Goal: Information Seeking & Learning: Learn about a topic

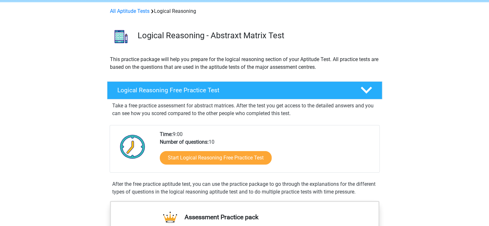
scroll to position [64, 0]
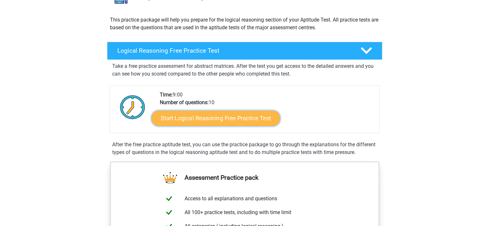
click at [244, 122] on link "Start Logical Reasoning Free Practice Test" at bounding box center [215, 117] width 129 height 15
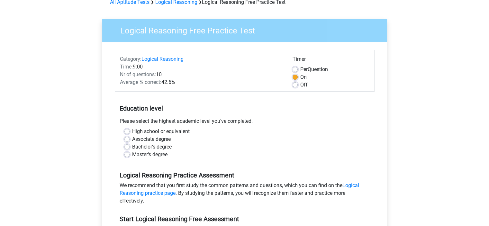
scroll to position [64, 0]
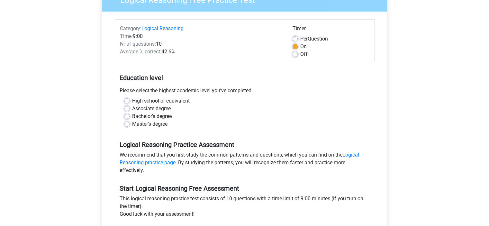
click at [151, 122] on label "Master's degree" at bounding box center [149, 124] width 35 height 8
click at [130, 122] on input "Master's degree" at bounding box center [126, 123] width 5 height 6
radio input "true"
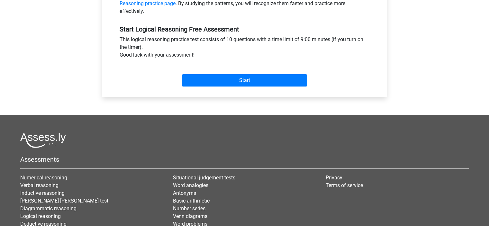
scroll to position [225, 0]
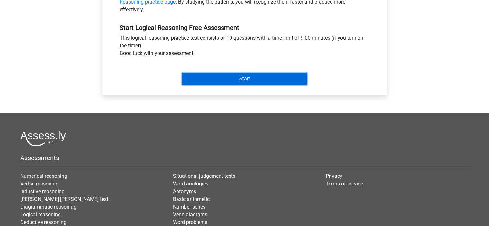
click at [238, 74] on input "Start" at bounding box center [244, 79] width 125 height 12
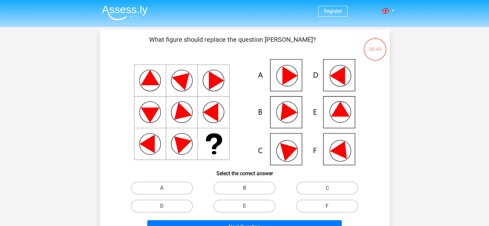
click at [348, 149] on icon at bounding box center [244, 112] width 259 height 106
click at [318, 205] on label "F" at bounding box center [327, 206] width 62 height 13
click at [327, 206] on input "F" at bounding box center [329, 208] width 4 height 4
radio input "true"
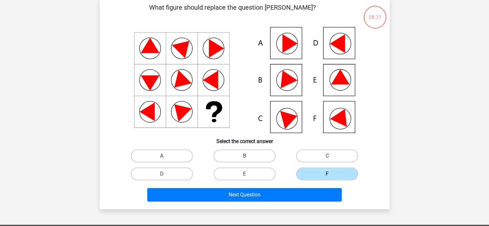
scroll to position [64, 0]
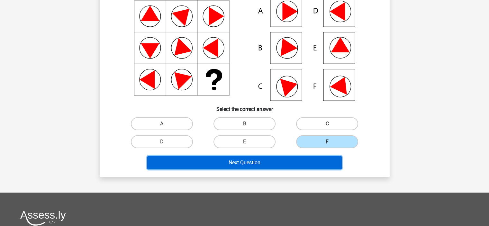
click at [305, 163] on button "Next Question" at bounding box center [244, 163] width 195 height 14
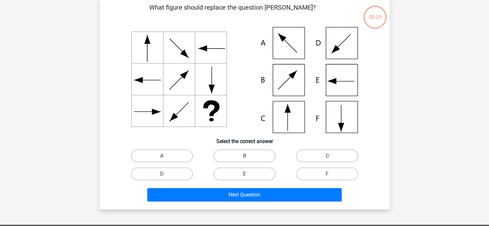
scroll to position [30, 0]
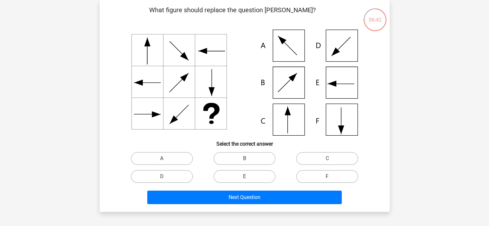
click at [272, 117] on icon at bounding box center [244, 83] width 259 height 106
click at [314, 157] on label "C" at bounding box center [327, 158] width 62 height 13
click at [327, 159] on input "C" at bounding box center [329, 161] width 4 height 4
radio input "true"
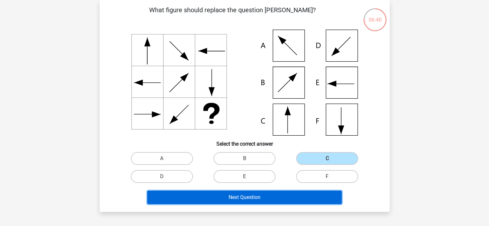
click at [287, 194] on button "Next Question" at bounding box center [244, 198] width 195 height 14
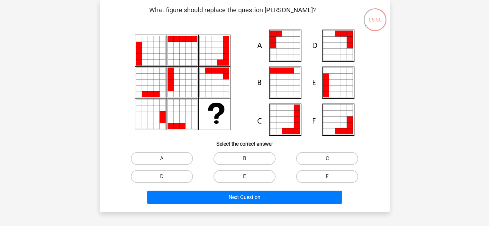
click at [162, 158] on label "A" at bounding box center [162, 158] width 62 height 13
click at [162, 159] on input "A" at bounding box center [164, 161] width 4 height 4
radio input "true"
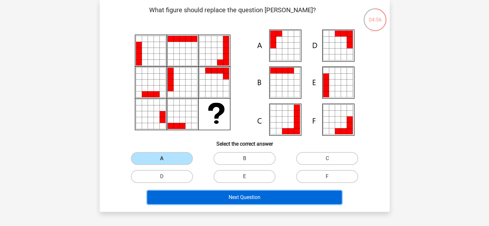
click at [254, 194] on button "Next Question" at bounding box center [244, 198] width 195 height 14
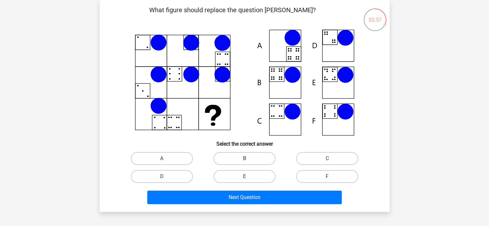
click at [232, 156] on label "B" at bounding box center [245, 158] width 62 height 13
click at [244, 159] on input "B" at bounding box center [246, 161] width 4 height 4
radio input "true"
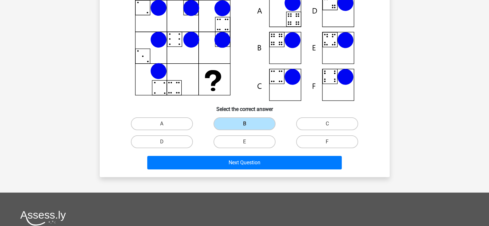
scroll to position [96, 0]
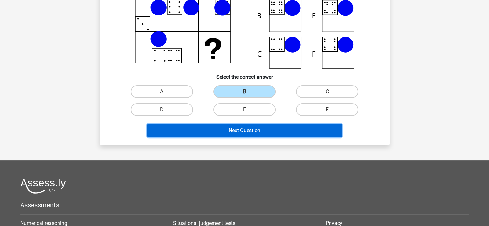
click at [257, 130] on button "Next Question" at bounding box center [244, 131] width 195 height 14
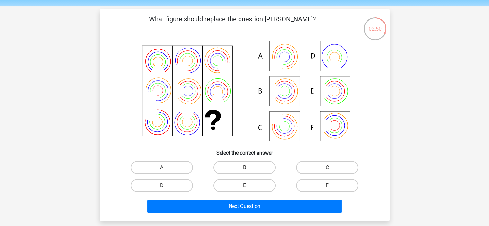
scroll to position [32, 0]
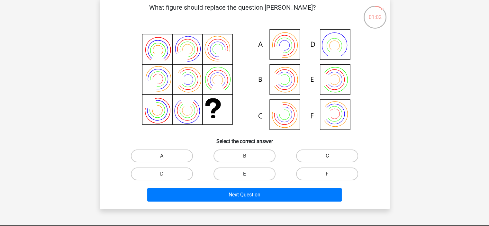
click at [252, 169] on label "E" at bounding box center [245, 174] width 62 height 13
click at [249, 174] on input "E" at bounding box center [246, 176] width 4 height 4
radio input "true"
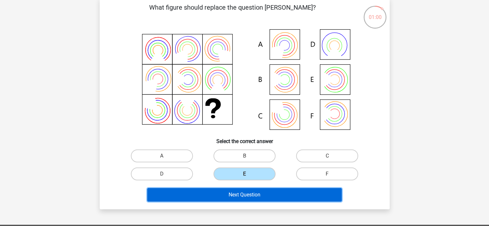
click at [265, 197] on button "Next Question" at bounding box center [244, 195] width 195 height 14
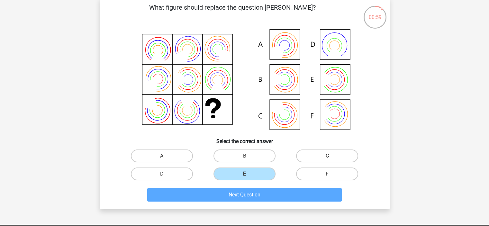
scroll to position [30, 0]
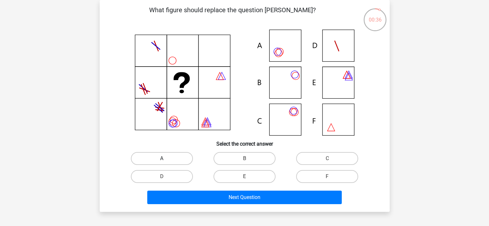
click at [169, 159] on label "A" at bounding box center [162, 158] width 62 height 13
click at [166, 159] on input "A" at bounding box center [164, 161] width 4 height 4
radio input "true"
click at [275, 189] on div "Next Question" at bounding box center [245, 196] width 270 height 21
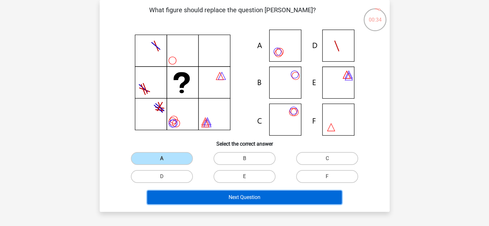
click at [271, 196] on button "Next Question" at bounding box center [244, 198] width 195 height 14
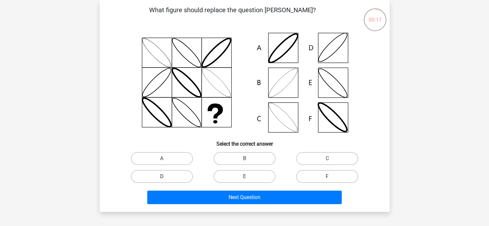
click at [169, 180] on label "D" at bounding box center [162, 176] width 62 height 13
click at [166, 180] on input "D" at bounding box center [164, 179] width 4 height 4
radio input "true"
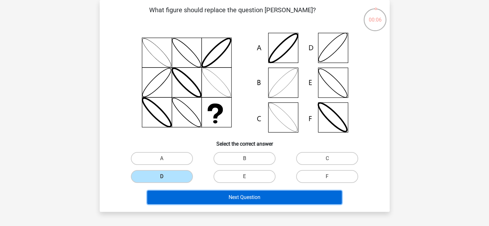
click at [234, 197] on button "Next Question" at bounding box center [244, 198] width 195 height 14
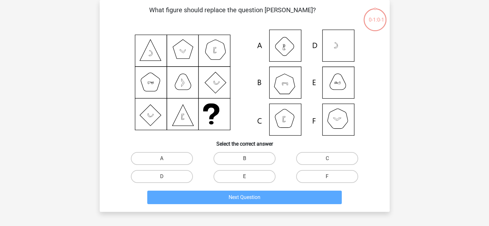
scroll to position [94, 0]
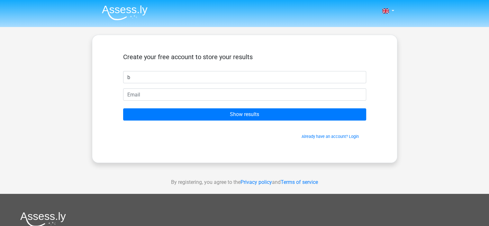
type input "Benedict Adrian"
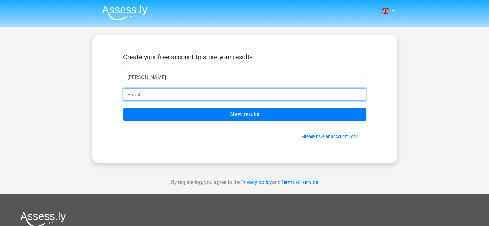
click at [151, 96] on input "email" at bounding box center [244, 94] width 243 height 12
type input "adrianirw@gmail.com"
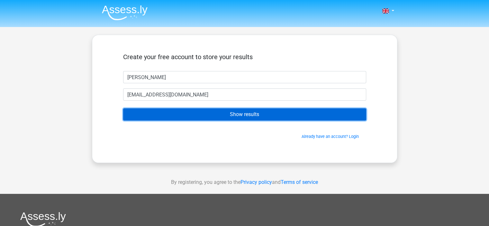
click at [212, 115] on input "Show results" at bounding box center [244, 114] width 243 height 12
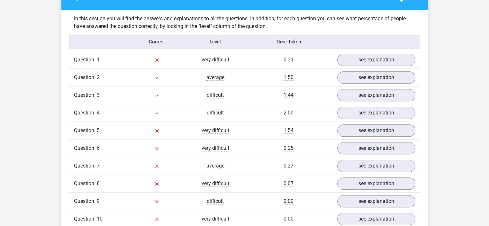
scroll to position [482, 0]
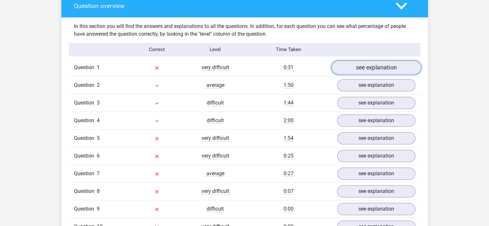
click at [404, 68] on link "see explanation" at bounding box center [376, 67] width 90 height 14
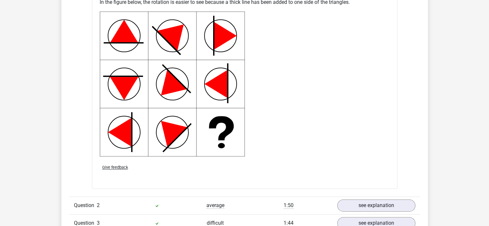
scroll to position [868, 0]
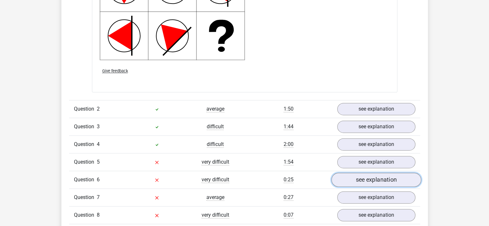
click at [377, 180] on link "see explanation" at bounding box center [376, 180] width 90 height 14
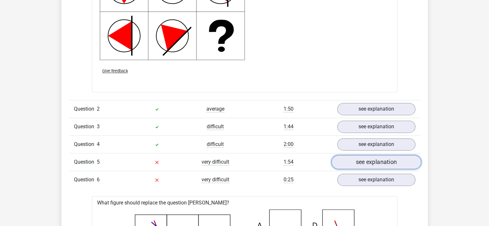
click at [379, 159] on link "see explanation" at bounding box center [376, 162] width 90 height 14
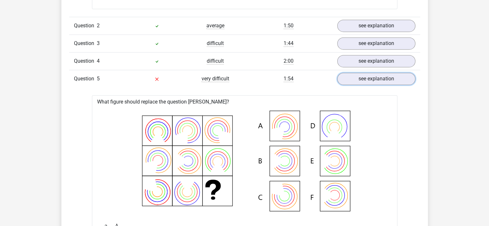
scroll to position [901, 0]
